Goal: Complete application form

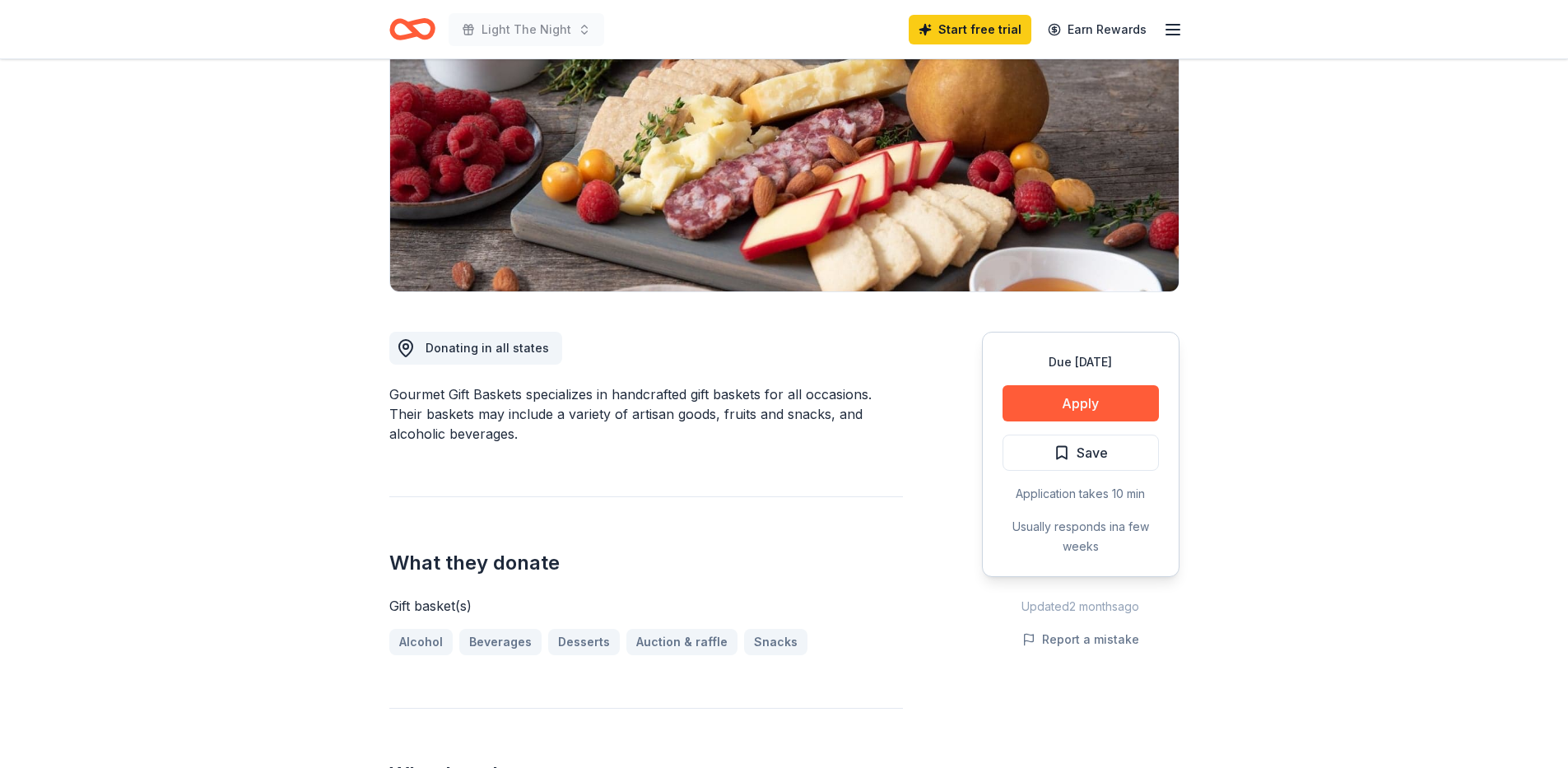
scroll to position [215, 0]
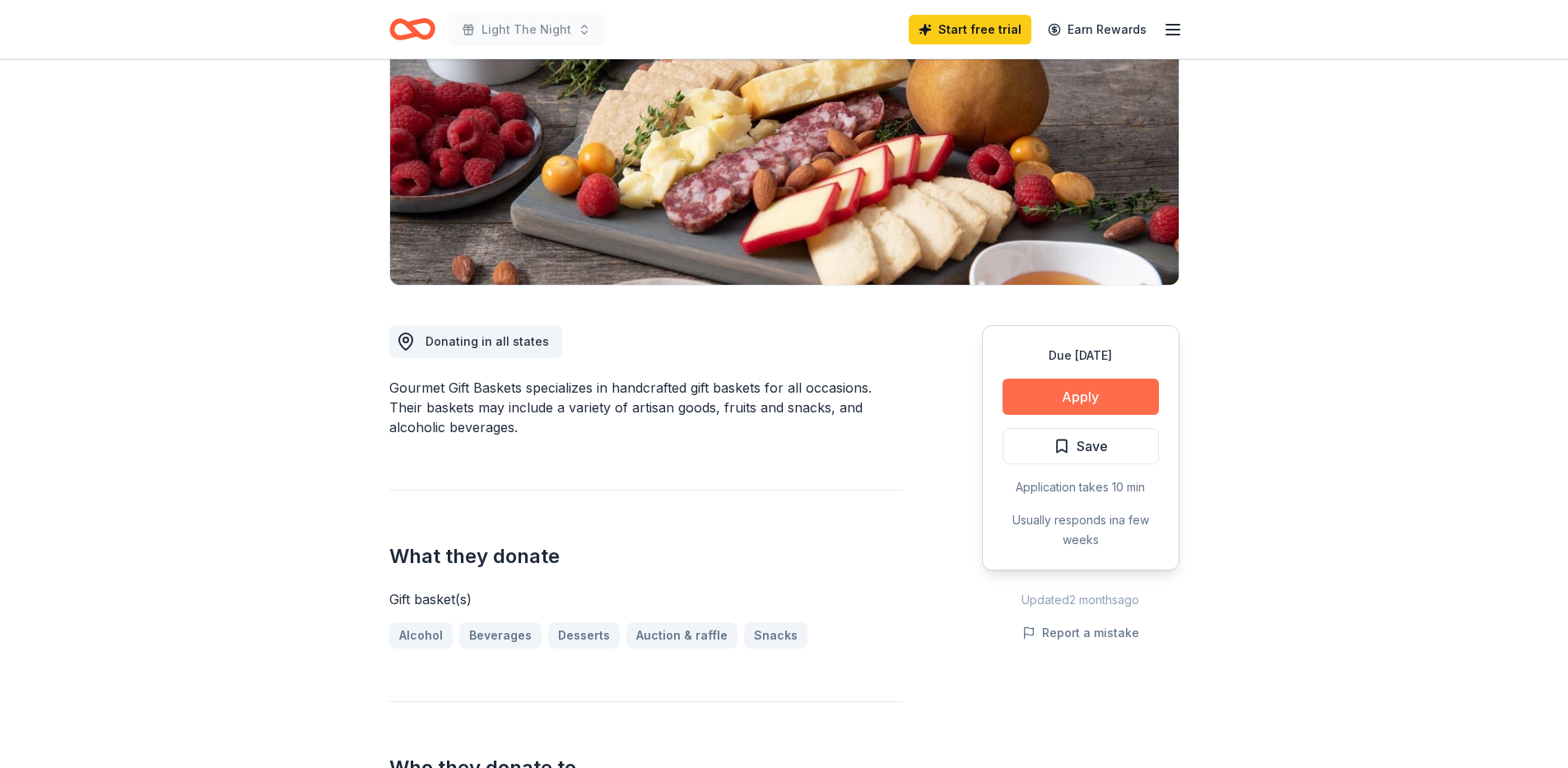
click at [1102, 389] on button "Apply" at bounding box center [1081, 396] width 157 height 36
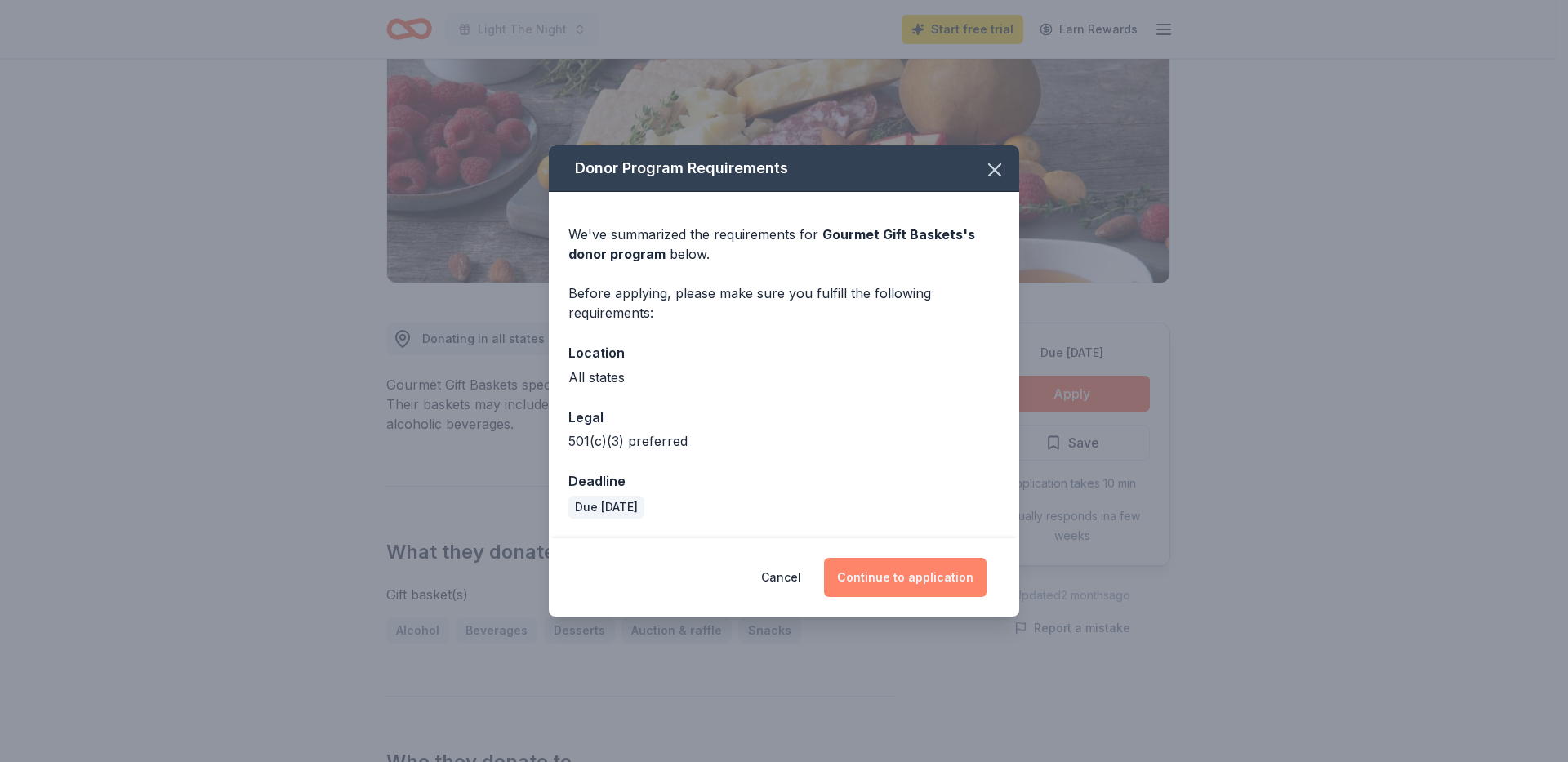
click at [878, 572] on button "Continue to application" at bounding box center [905, 578] width 162 height 39
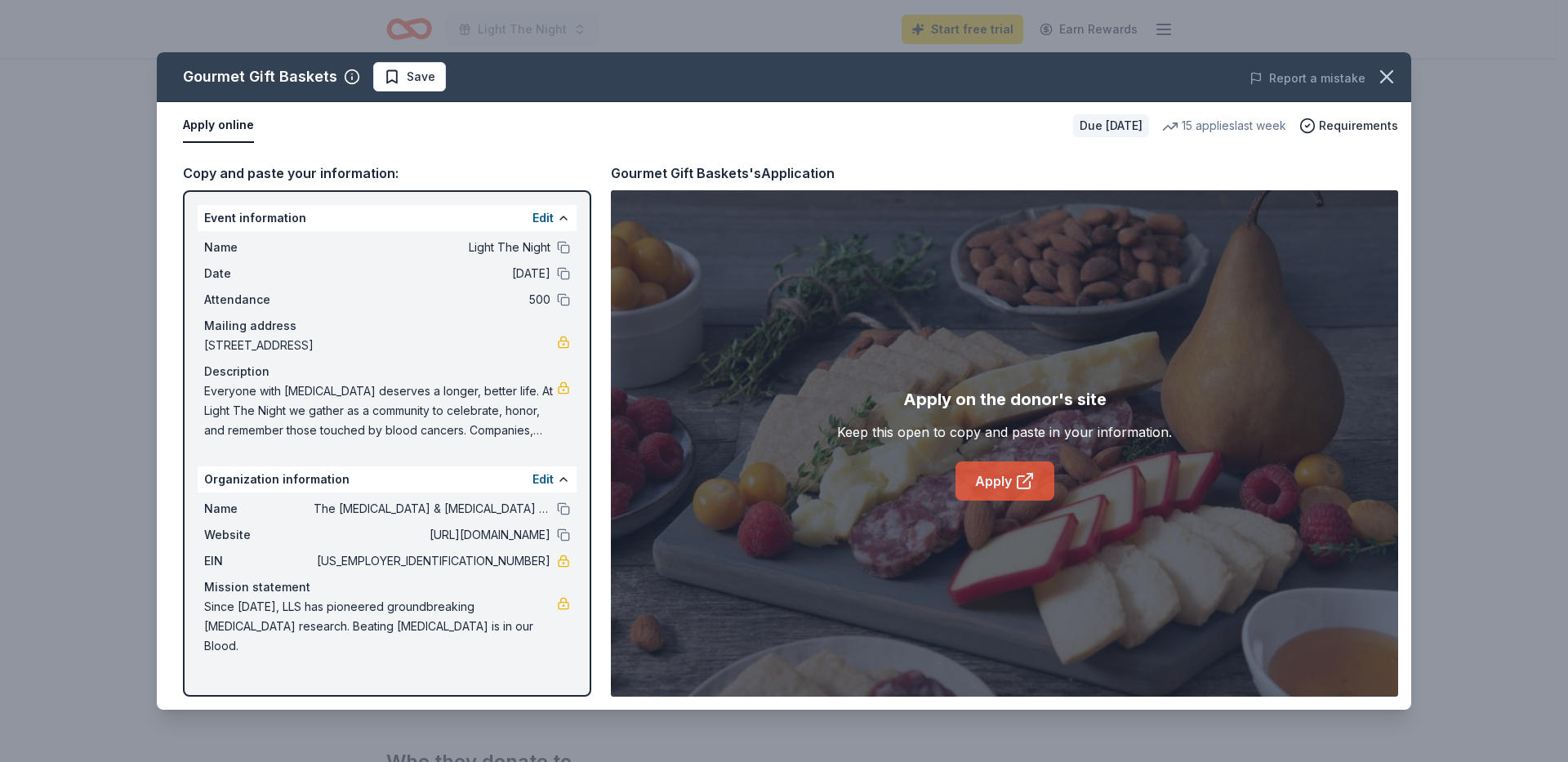
click at [1004, 474] on link "Apply" at bounding box center [1005, 480] width 99 height 39
click at [1379, 79] on icon "button" at bounding box center [1386, 77] width 23 height 23
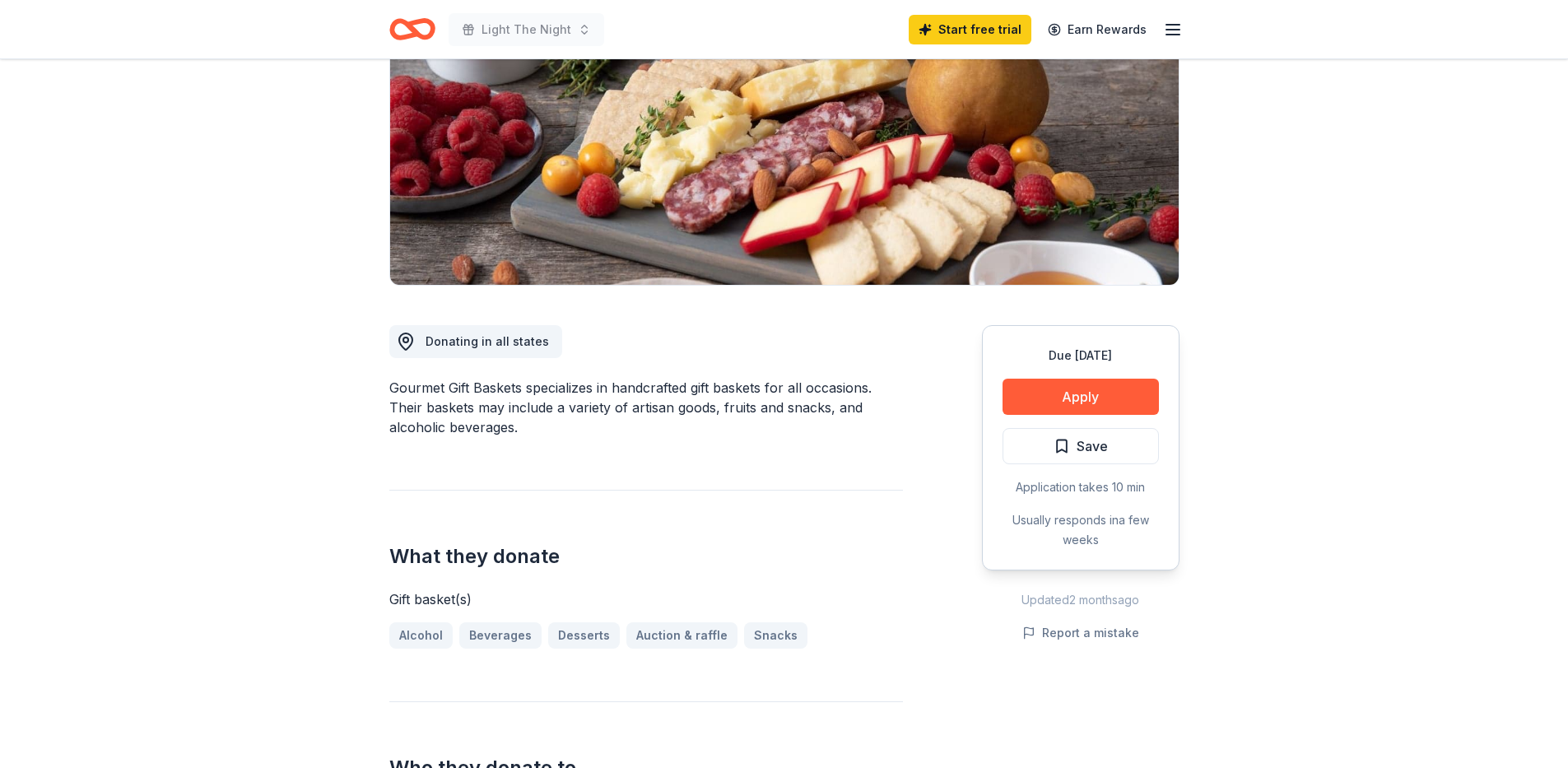
scroll to position [0, 0]
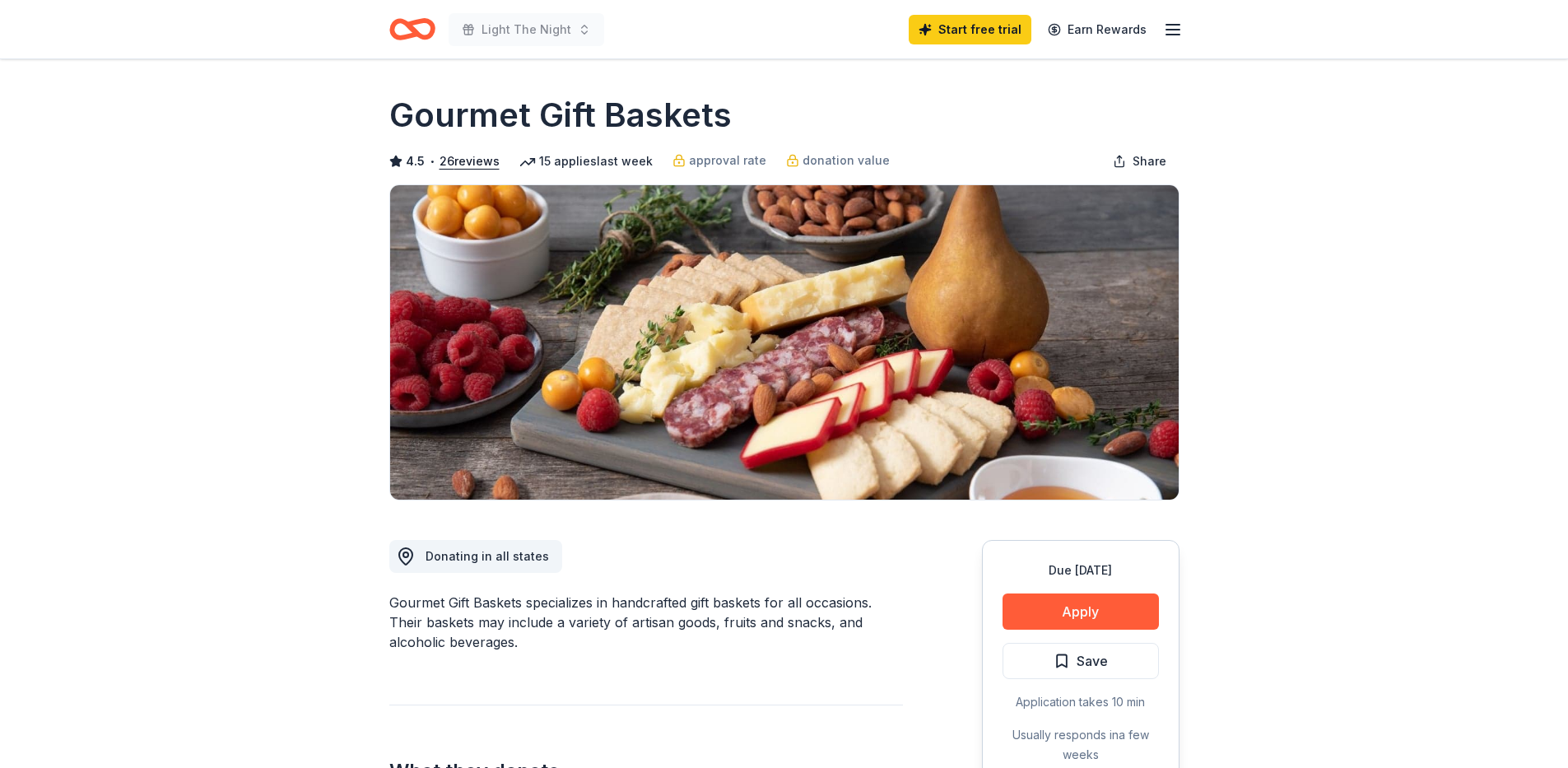
click at [415, 25] on icon "Home" at bounding box center [413, 29] width 46 height 39
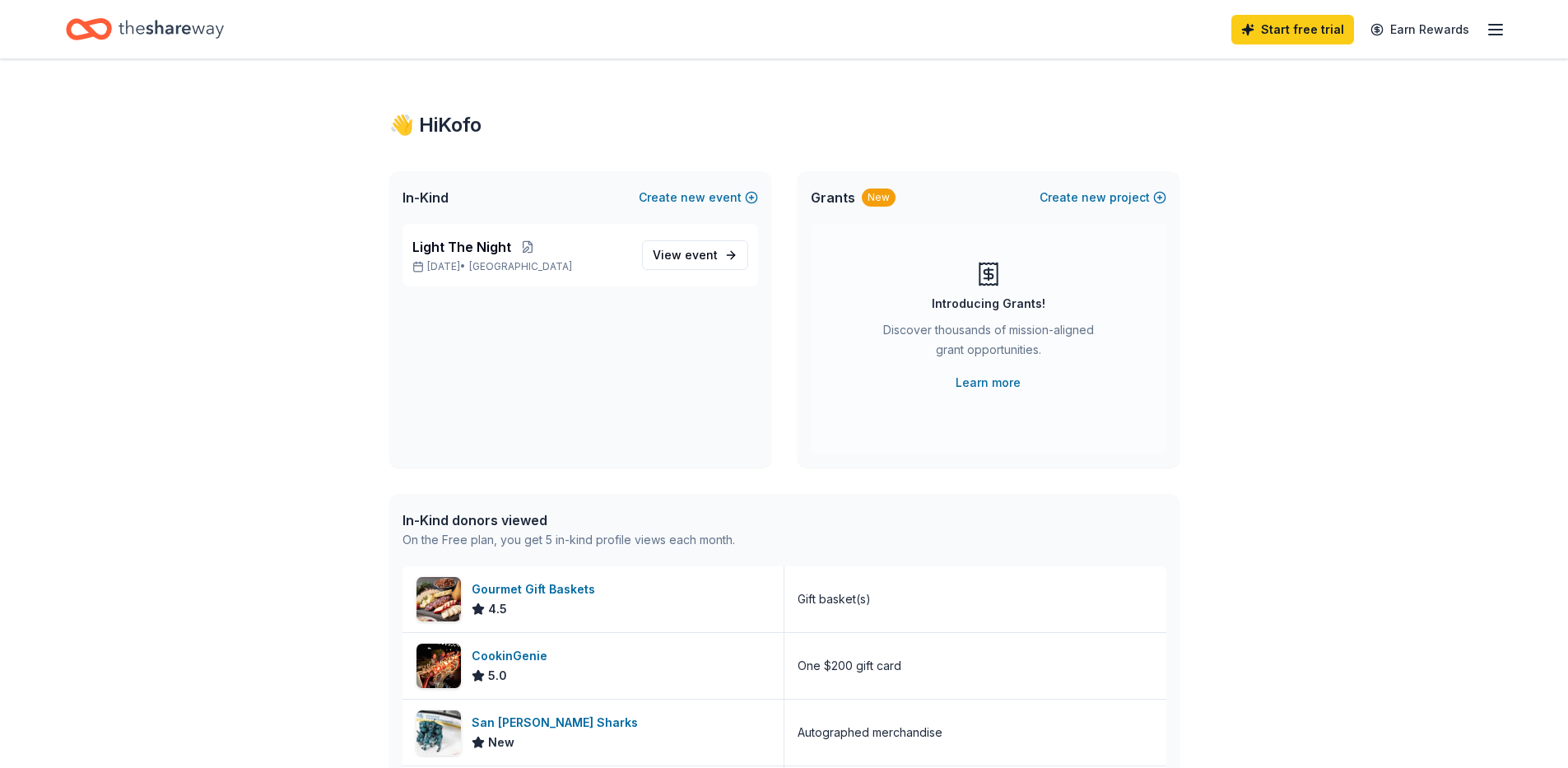
click at [189, 24] on icon "Home" at bounding box center [170, 29] width 106 height 34
click at [193, 20] on icon "Home" at bounding box center [170, 29] width 106 height 34
click at [691, 249] on span "event" at bounding box center [701, 255] width 33 height 14
